Goal: Information Seeking & Learning: Learn about a topic

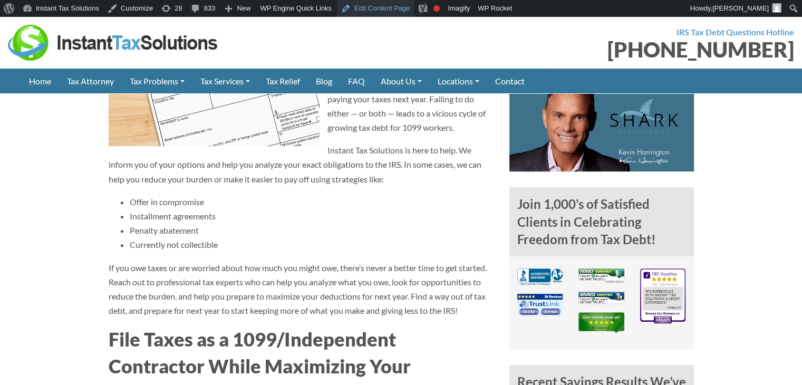
scroll to position [76, 0]
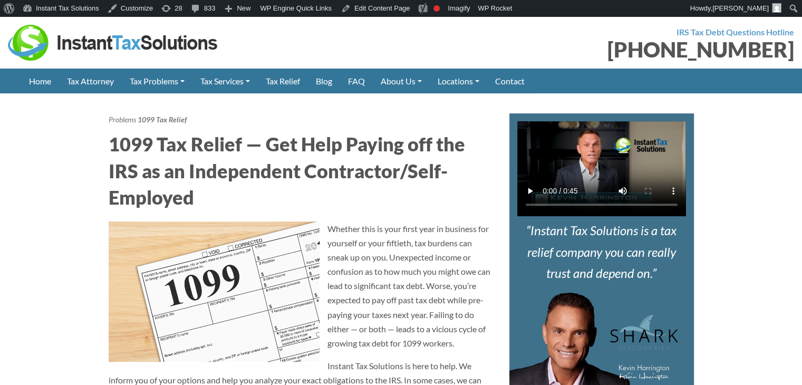
scroll to position [53, 0]
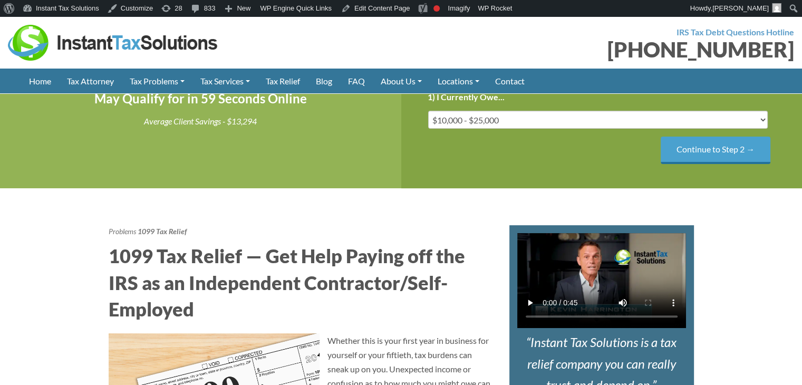
scroll to position [47, 0]
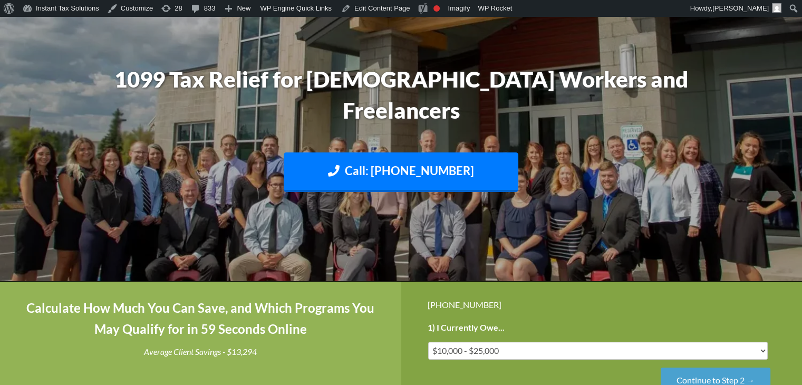
scroll to position [105, 0]
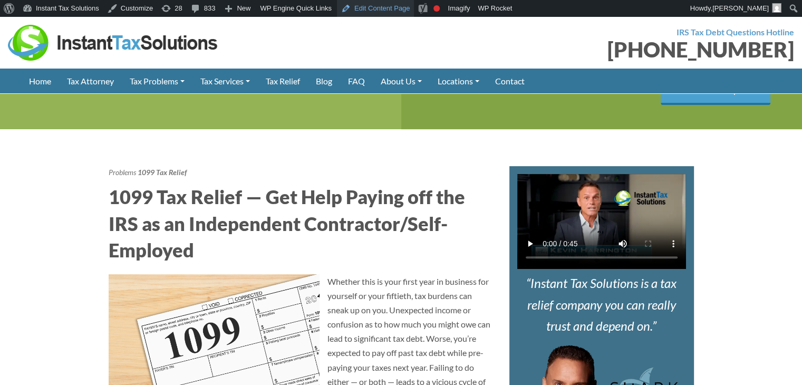
scroll to position [316, 0]
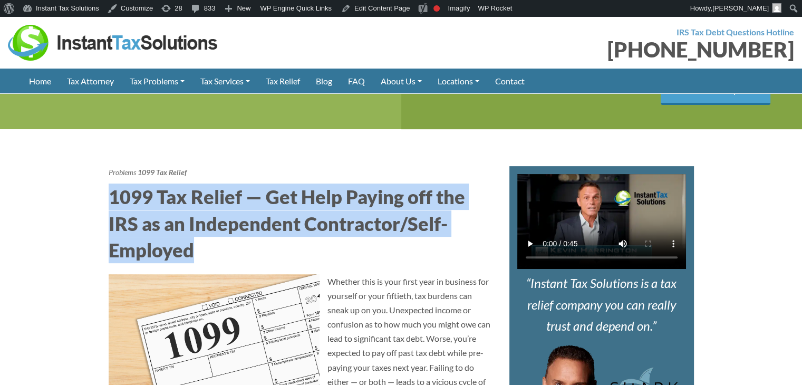
drag, startPoint x: 186, startPoint y: 243, endPoint x: 112, endPoint y: 187, distance: 92.3
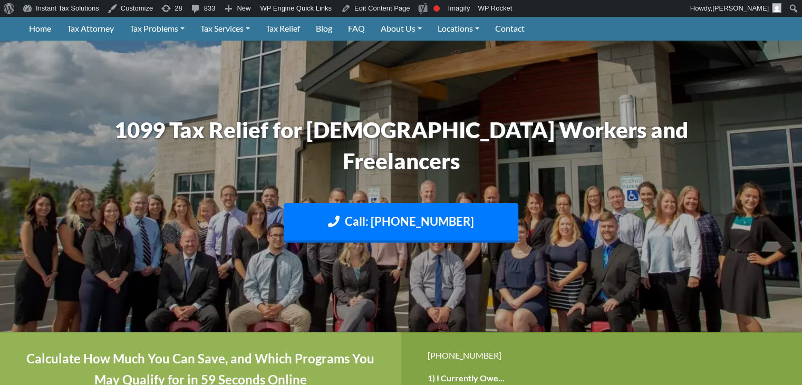
scroll to position [0, 0]
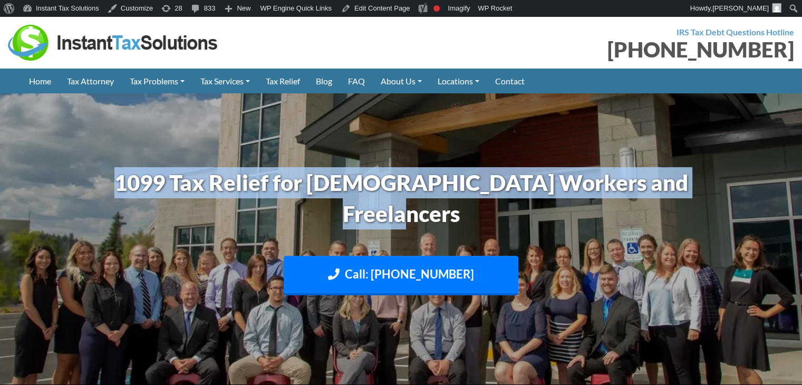
drag, startPoint x: 473, startPoint y: 212, endPoint x: 137, endPoint y: 173, distance: 339.2
click at [137, 173] on h1 "1099 Tax Relief for [DEMOGRAPHIC_DATA] Workers and Freelancers" at bounding box center [401, 198] width 585 height 62
click at [325, 153] on img at bounding box center [401, 239] width 802 height 478
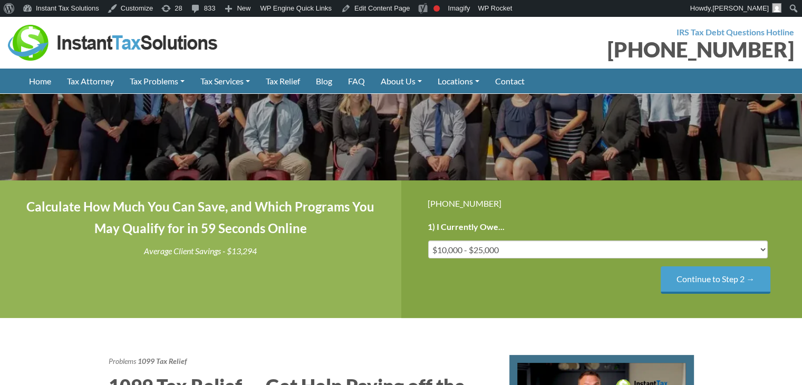
scroll to position [316, 0]
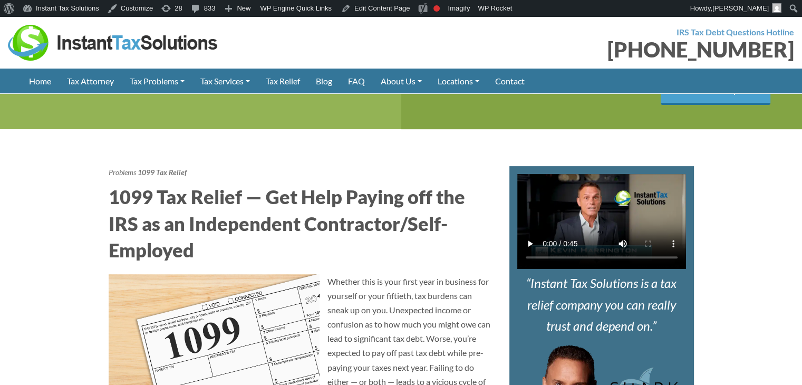
click at [227, 235] on h2 "1099 Tax Relief — Get Help Paying off the IRS as an Independent Contractor/Self…" at bounding box center [301, 223] width 385 height 80
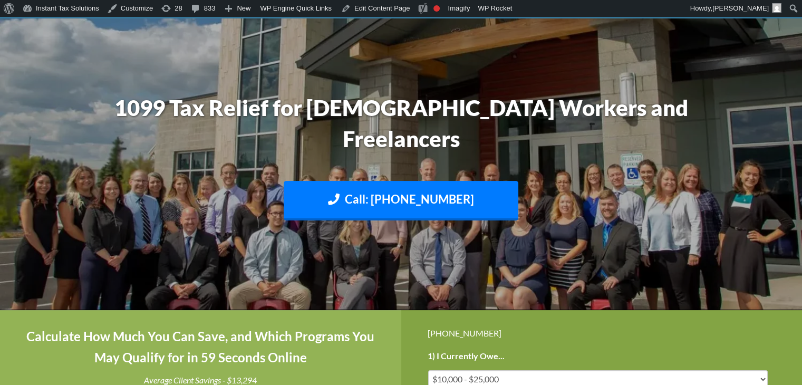
scroll to position [0, 0]
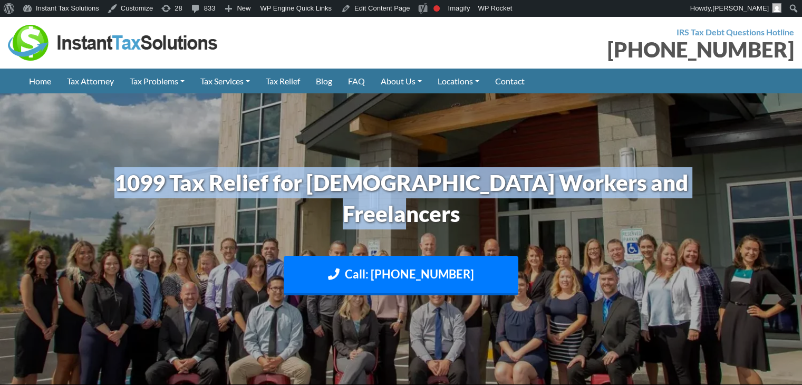
drag, startPoint x: 469, startPoint y: 214, endPoint x: 152, endPoint y: 178, distance: 319.0
click at [152, 178] on h1 "1099 Tax Relief for [DEMOGRAPHIC_DATA] Workers and Freelancers" at bounding box center [401, 198] width 585 height 62
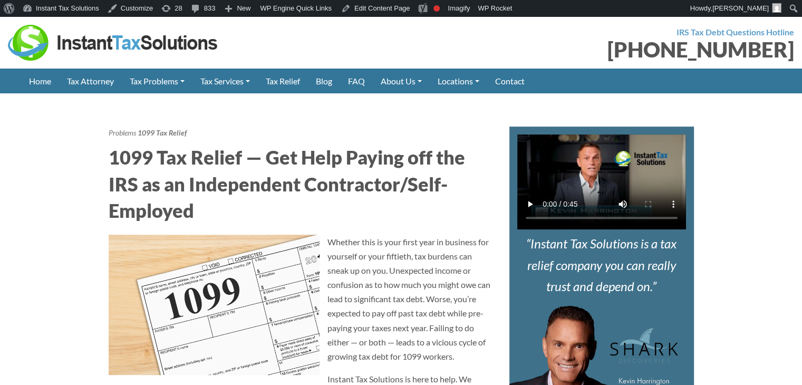
scroll to position [422, 0]
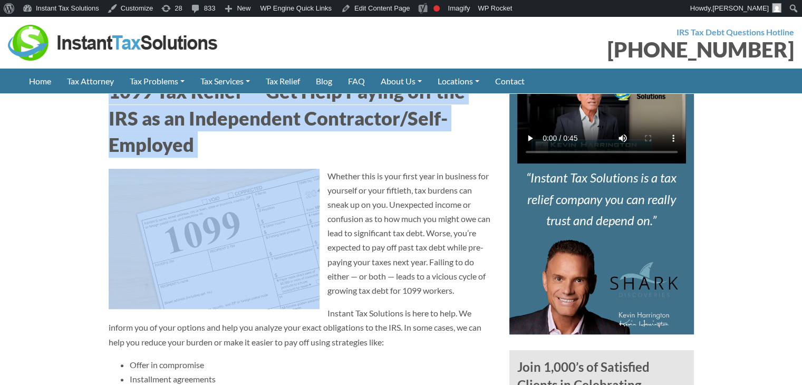
drag, startPoint x: 203, startPoint y: 157, endPoint x: 55, endPoint y: 102, distance: 157.7
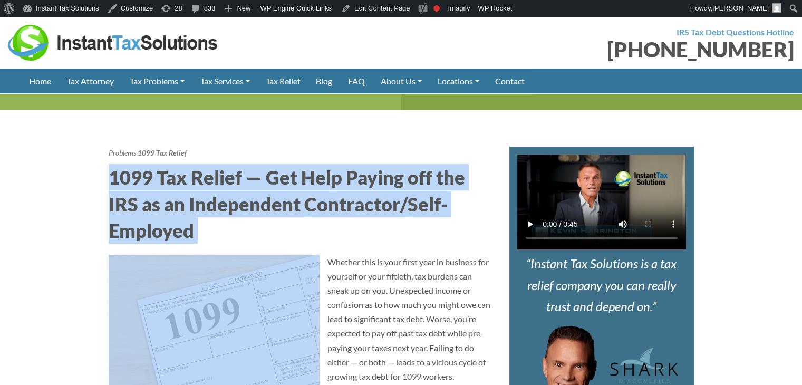
scroll to position [264, 0]
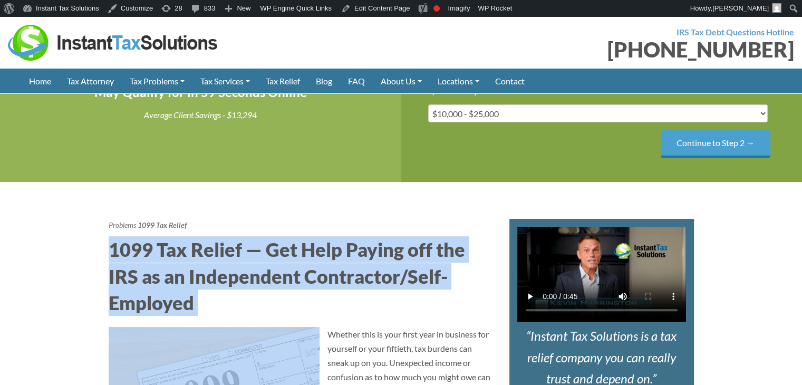
click at [190, 302] on h2 "1099 Tax Relief — Get Help Paying off the IRS as an Independent Contractor/Self…" at bounding box center [301, 276] width 385 height 80
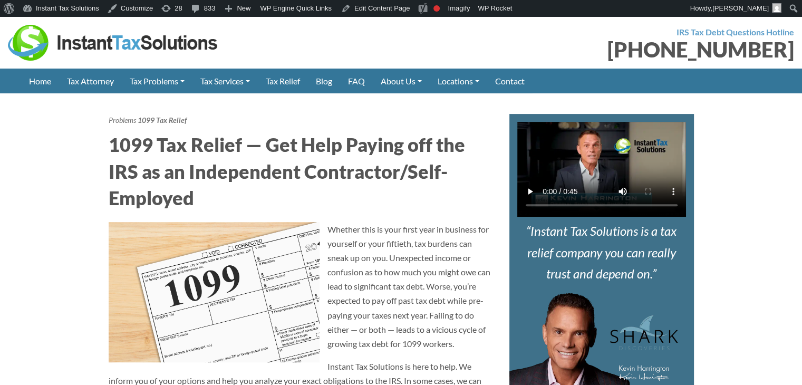
scroll to position [369, 0]
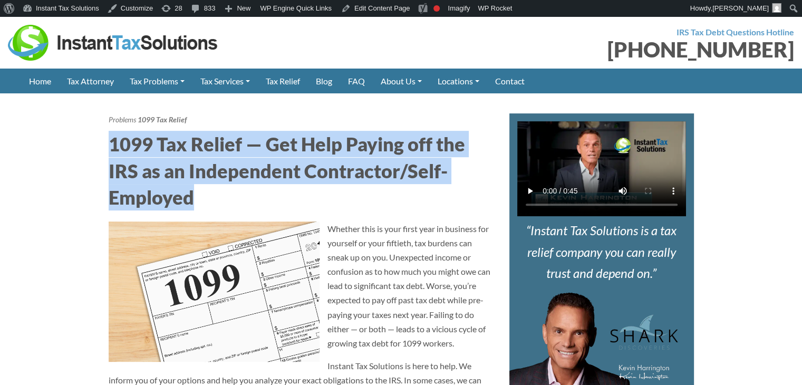
drag, startPoint x: 225, startPoint y: 202, endPoint x: 98, endPoint y: 140, distance: 141.5
click at [160, 175] on h2 "1099 Tax Relief — Get Help Paying off the IRS as an Independent Contractor/Self…" at bounding box center [301, 171] width 385 height 80
drag, startPoint x: 208, startPoint y: 200, endPoint x: 92, endPoint y: 147, distance: 127.2
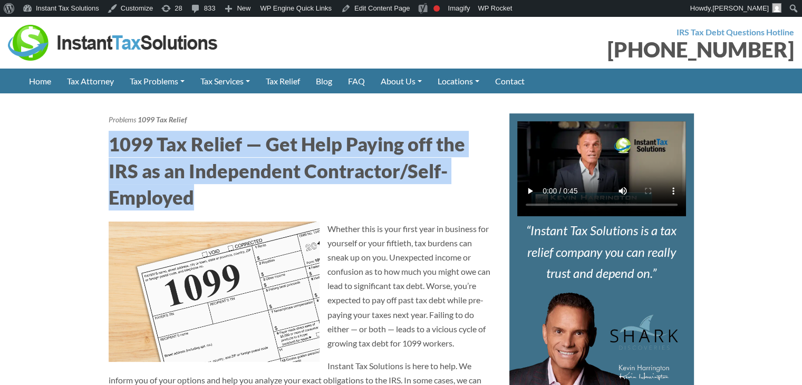
click at [160, 178] on h2 "1099 Tax Relief — Get Help Paying off the IRS as an Independent Contractor/Self…" at bounding box center [301, 171] width 385 height 80
drag, startPoint x: 221, startPoint y: 205, endPoint x: 78, endPoint y: 144, distance: 155.7
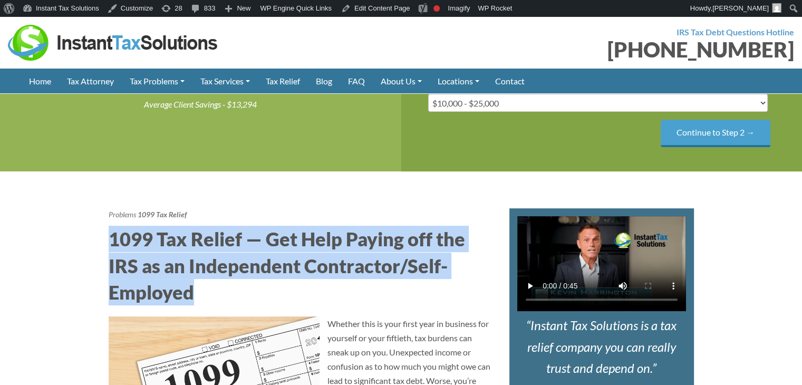
scroll to position [316, 0]
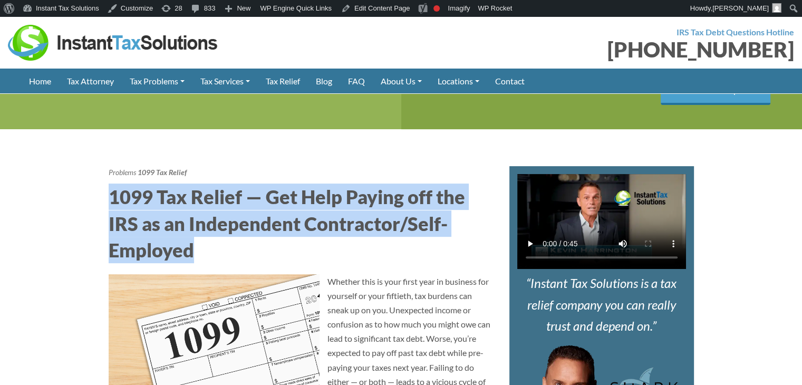
click at [297, 245] on h2 "1099 Tax Relief — Get Help Paying off the IRS as an Independent Contractor/Self…" at bounding box center [301, 223] width 385 height 80
drag, startPoint x: 201, startPoint y: 256, endPoint x: 83, endPoint y: 178, distance: 141.3
click at [190, 227] on h2 "1099 Tax Relief — Get Help Paying off the IRS as an Independent Contractor/Self…" at bounding box center [301, 223] width 385 height 80
drag, startPoint x: 247, startPoint y: 260, endPoint x: 86, endPoint y: 183, distance: 177.8
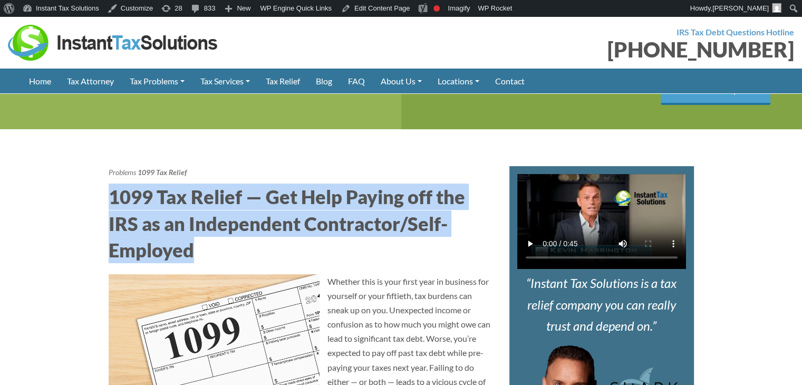
click at [133, 223] on h2 "1099 Tax Relief — Get Help Paying off the IRS as an Independent Contractor/Self…" at bounding box center [301, 223] width 385 height 80
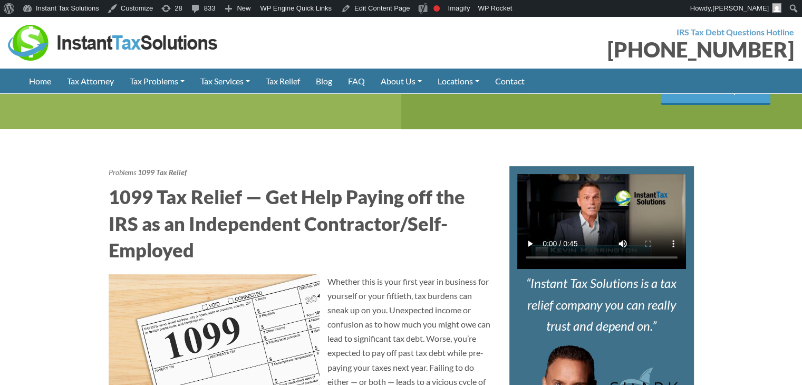
scroll to position [264, 0]
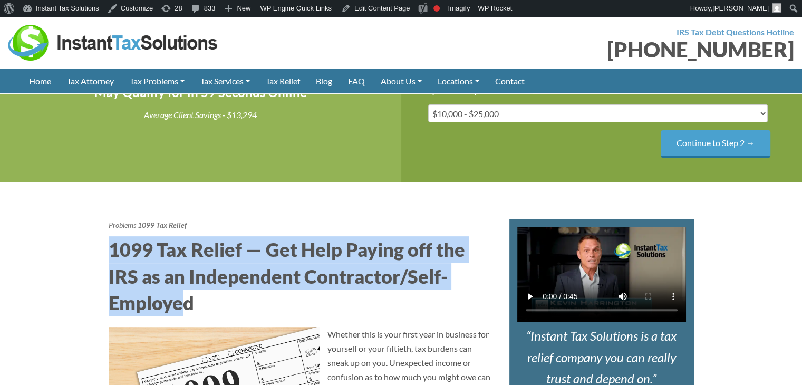
drag, startPoint x: 180, startPoint y: 302, endPoint x: 99, endPoint y: 255, distance: 94.0
click at [278, 284] on h2 "1099 Tax Relief — Get Help Paying off the IRS as an Independent Contractor/Self…" at bounding box center [301, 276] width 385 height 80
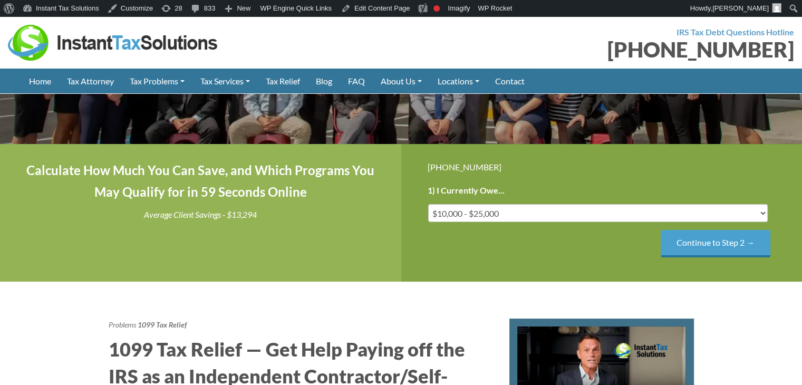
scroll to position [0, 0]
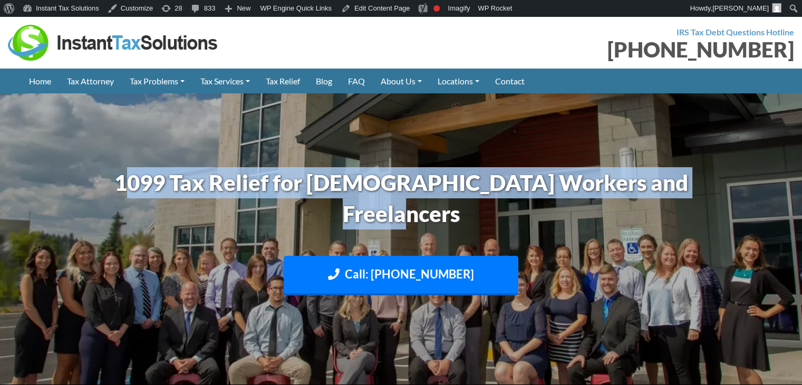
drag, startPoint x: 458, startPoint y: 218, endPoint x: 171, endPoint y: 180, distance: 289.3
click at [171, 180] on h1 "1099 Tax Relief for [DEMOGRAPHIC_DATA] Workers and Freelancers" at bounding box center [401, 198] width 585 height 62
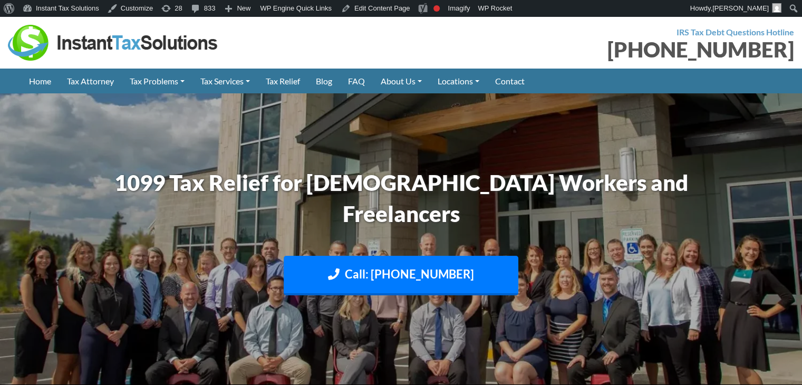
drag, startPoint x: 399, startPoint y: 243, endPoint x: 392, endPoint y: 237, distance: 9.3
click at [396, 237] on div "1099 Tax Relief for [DEMOGRAPHIC_DATA] Workers and Freelancers Call: [PHONE_NUM…" at bounding box center [401, 239] width 601 height 154
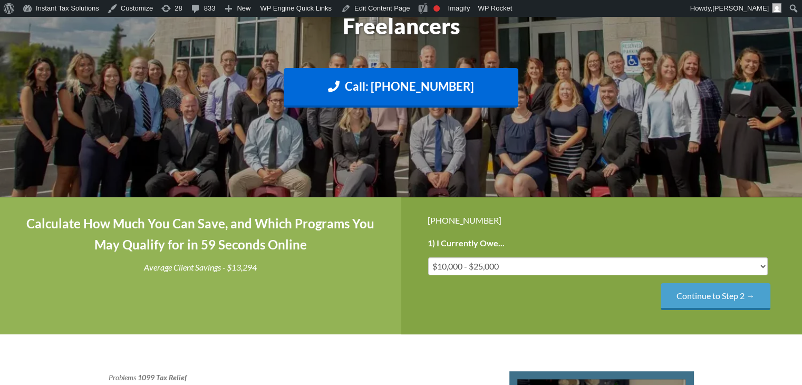
scroll to position [105, 0]
